Goal: Information Seeking & Learning: Learn about a topic

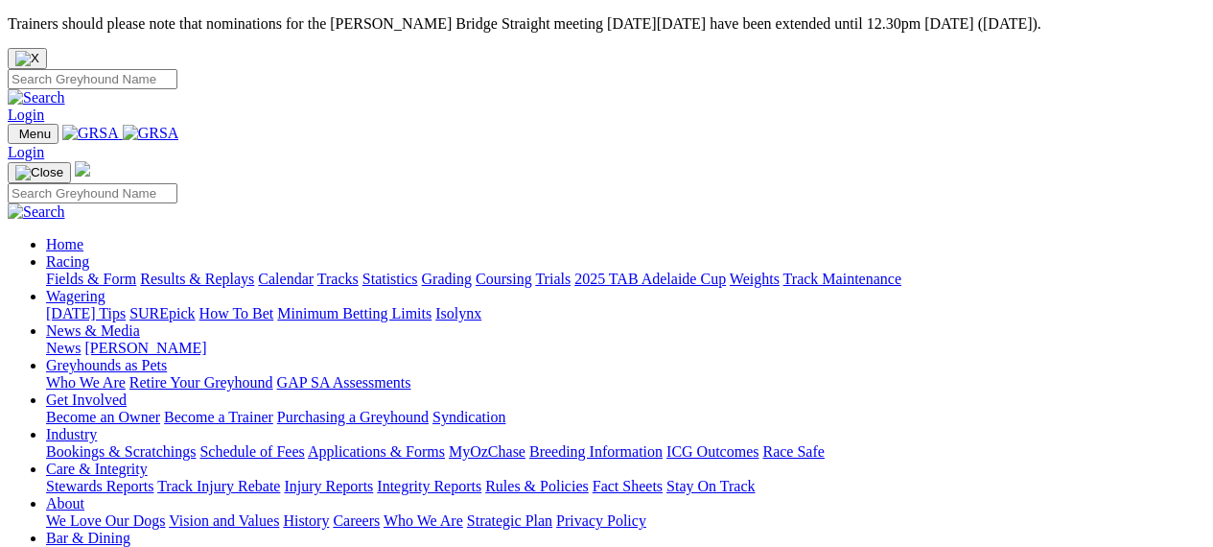
click at [39, 51] on img "Close" at bounding box center [27, 58] width 24 height 15
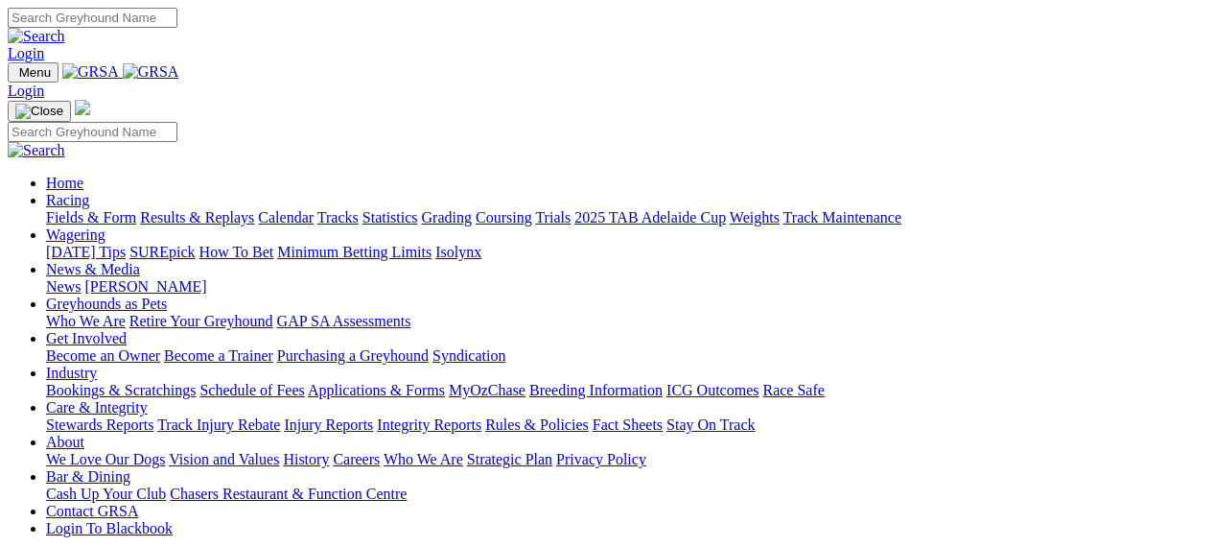
click at [89, 192] on link "Racing" at bounding box center [67, 200] width 43 height 16
click at [84, 209] on link "Fields & Form" at bounding box center [91, 217] width 90 height 16
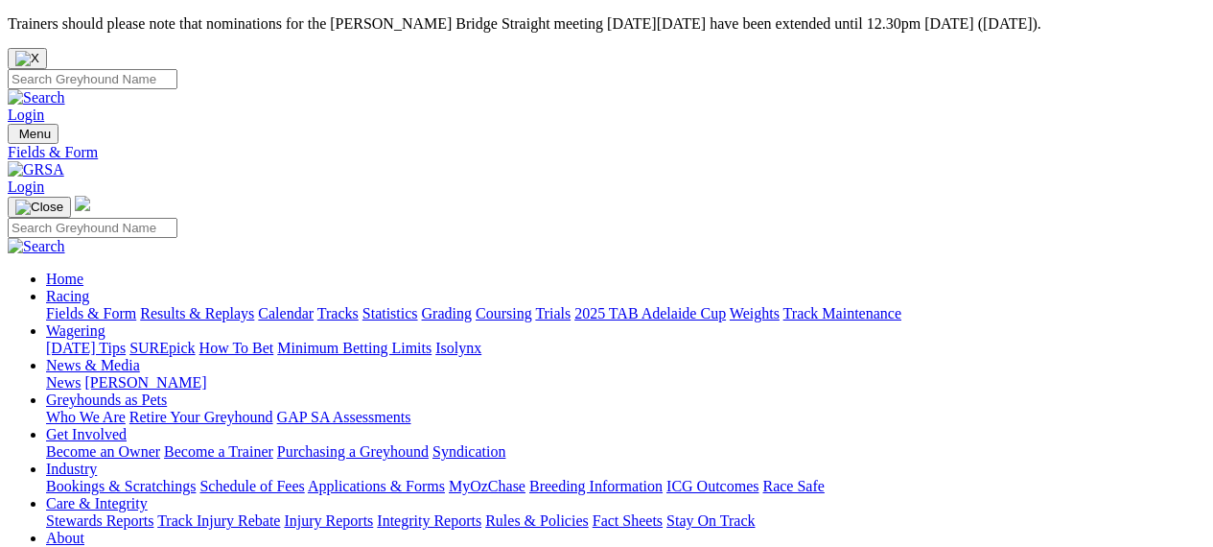
click at [215, 305] on link "Results & Replays" at bounding box center [197, 313] width 114 height 16
click at [39, 51] on img "Close" at bounding box center [27, 58] width 24 height 15
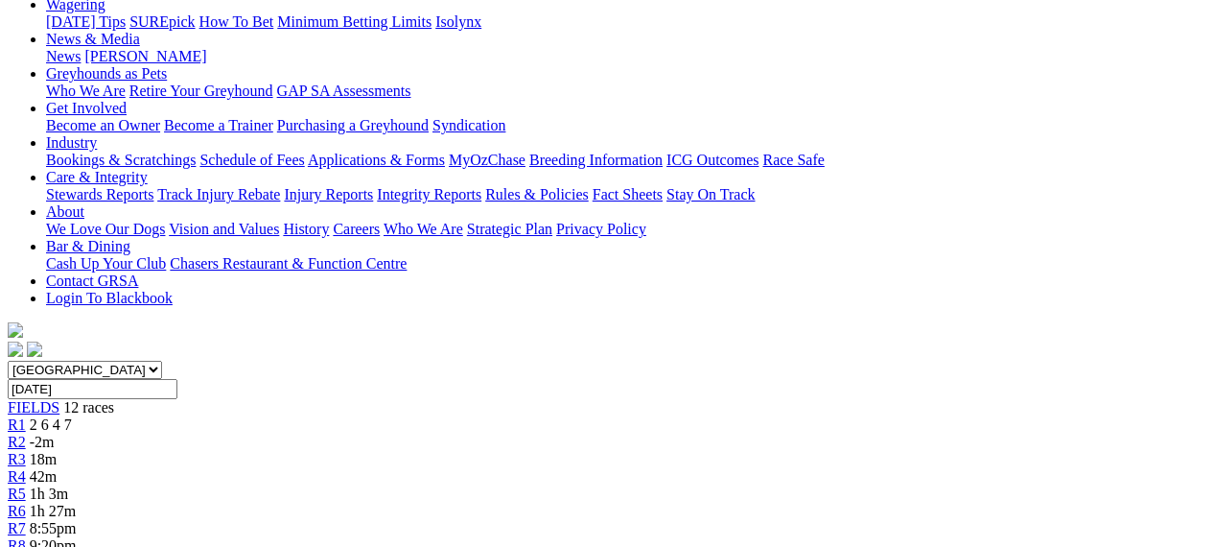
scroll to position [37, 0]
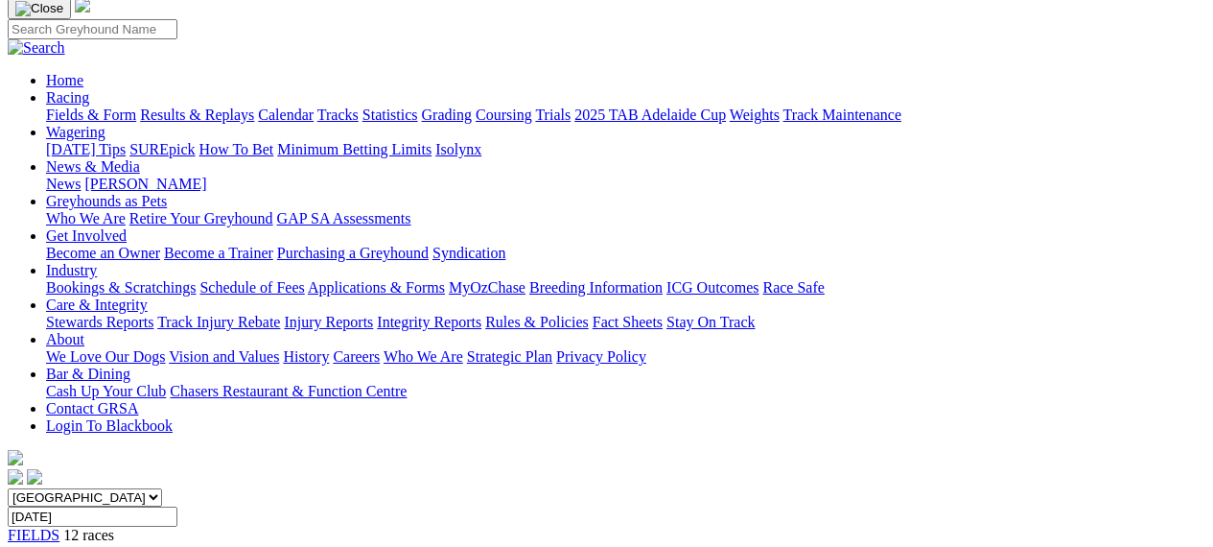
scroll to position [180, 0]
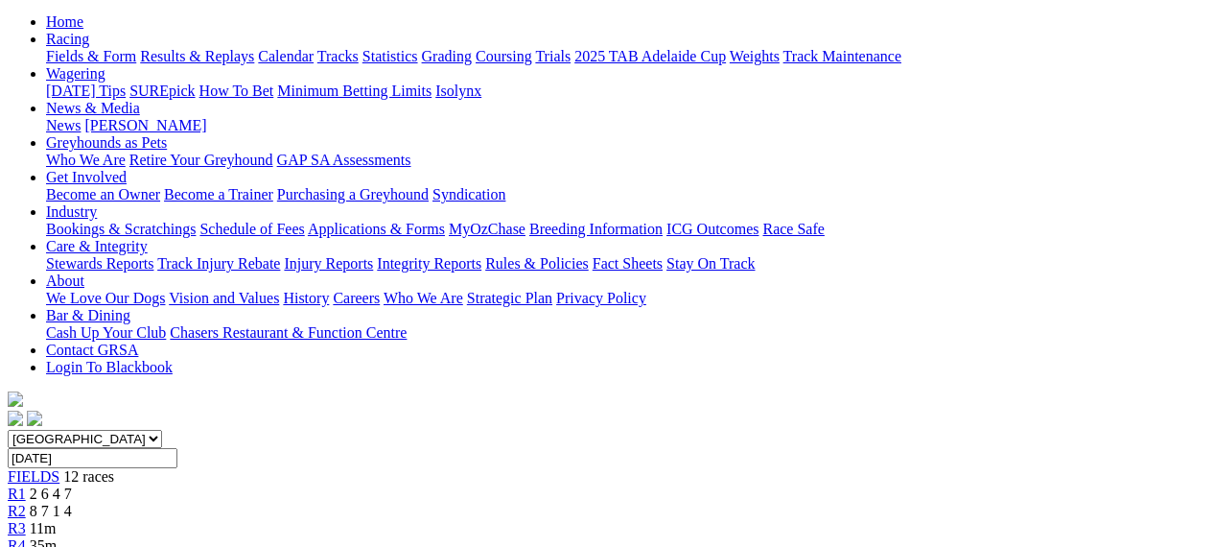
scroll to position [231, 0]
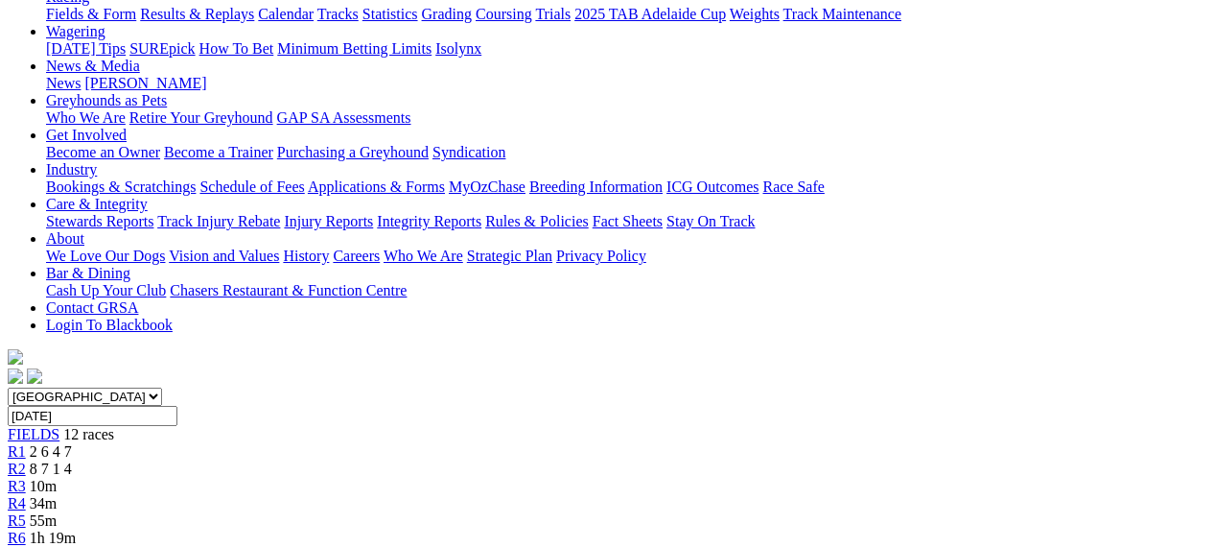
scroll to position [272, 0]
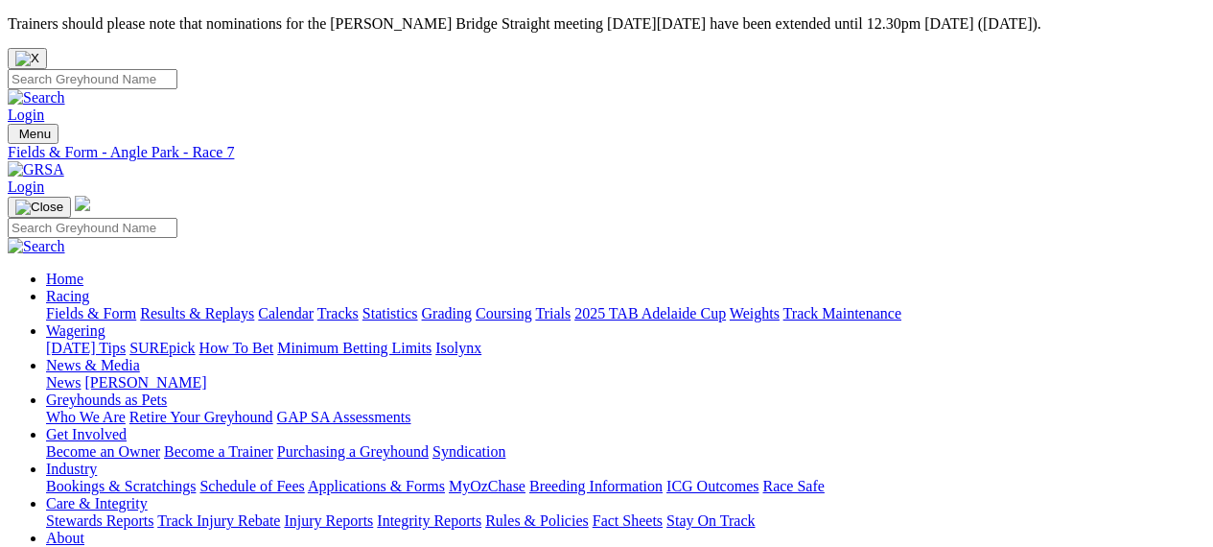
click at [39, 51] on img "Close" at bounding box center [27, 58] width 24 height 15
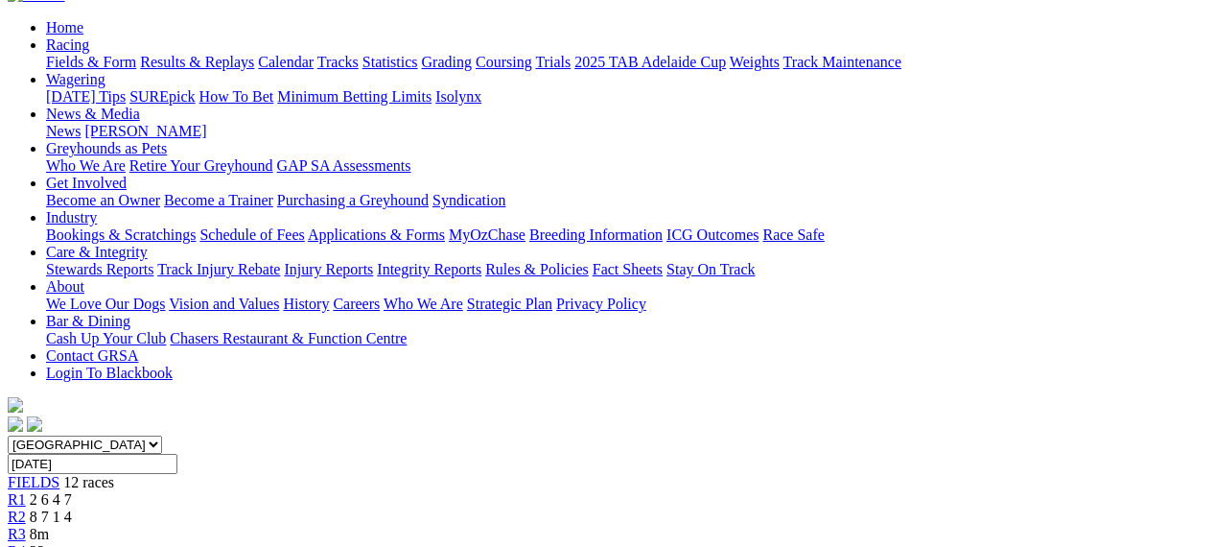
scroll to position [108, 0]
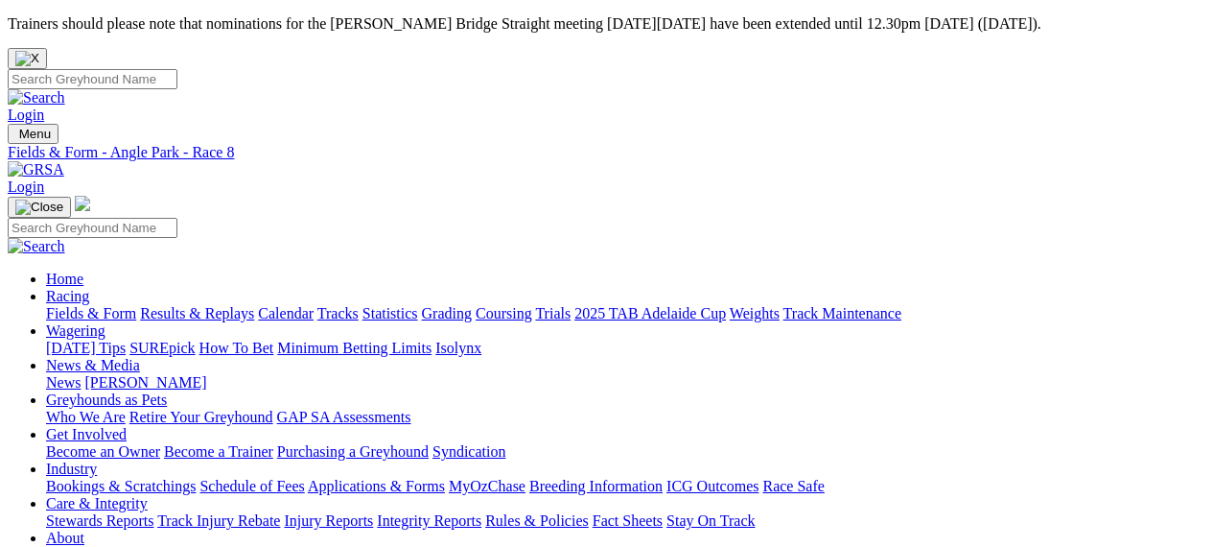
click at [39, 51] on img "Close" at bounding box center [27, 58] width 24 height 15
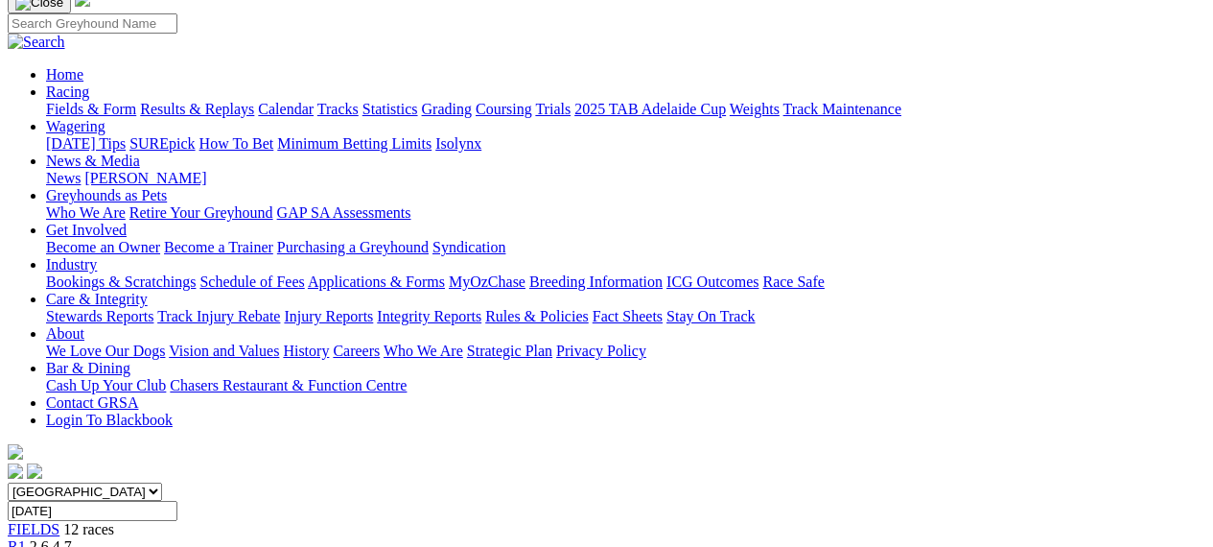
scroll to position [125, 0]
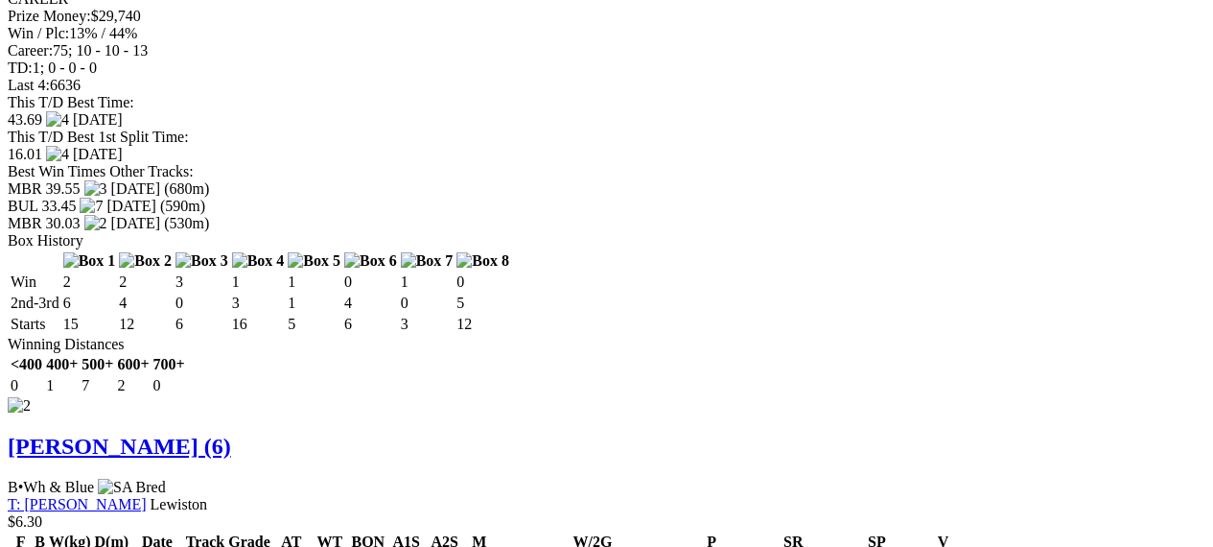
scroll to position [2673, 0]
